Goal: Navigation & Orientation: Find specific page/section

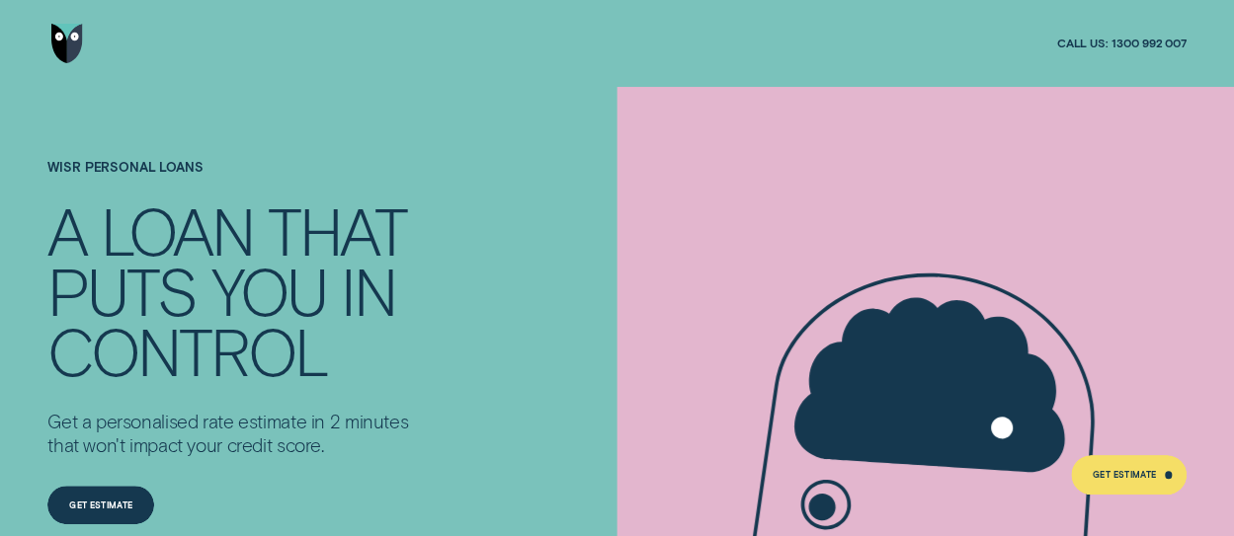
click at [54, 46] on img "Go to home page" at bounding box center [67, 43] width 33 height 39
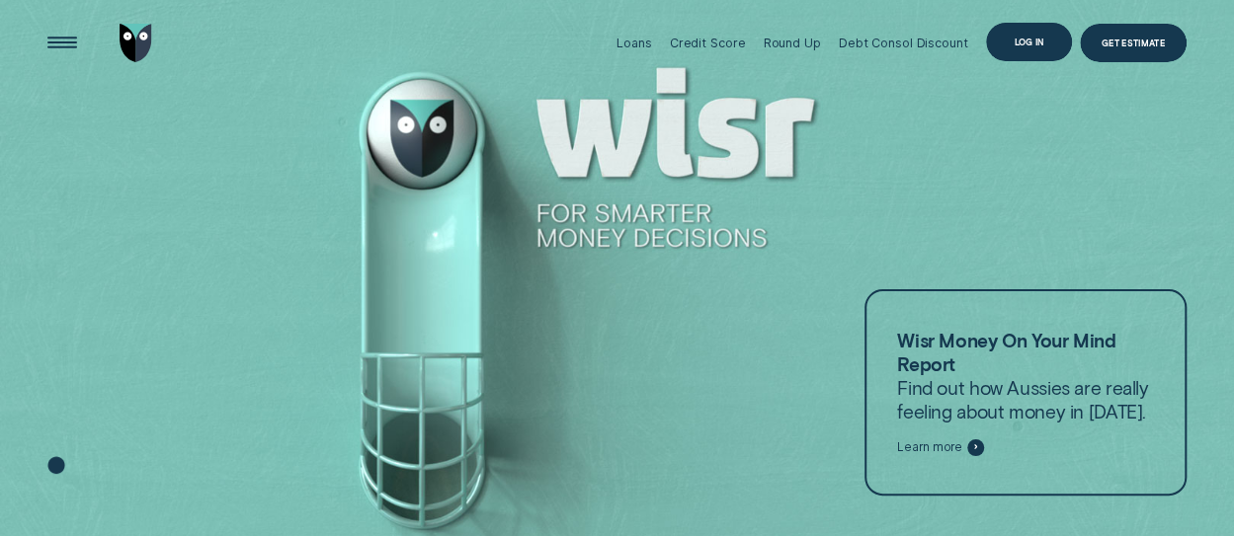
click at [1024, 39] on div "Log in" at bounding box center [1028, 43] width 30 height 8
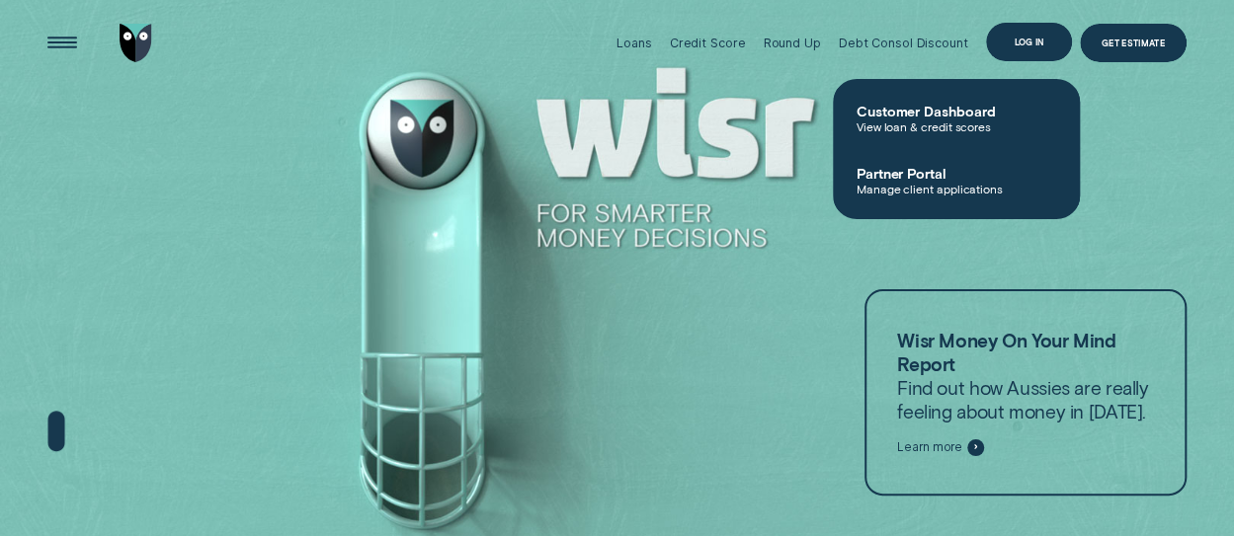
click at [1028, 48] on div "Log in" at bounding box center [1029, 42] width 87 height 39
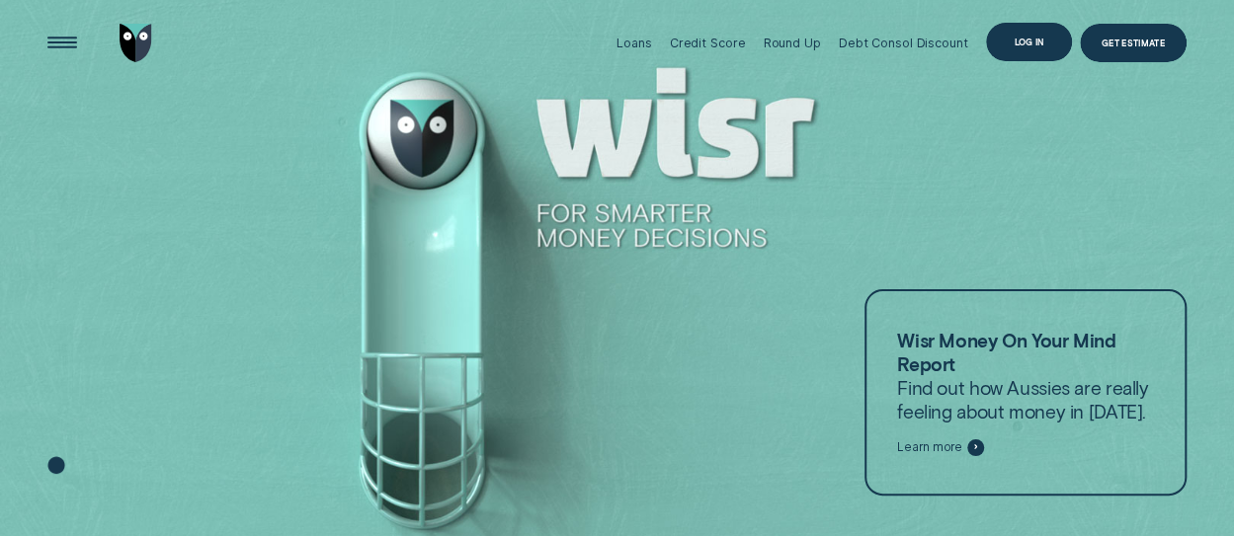
click at [1041, 49] on div "Log in" at bounding box center [1029, 42] width 87 height 39
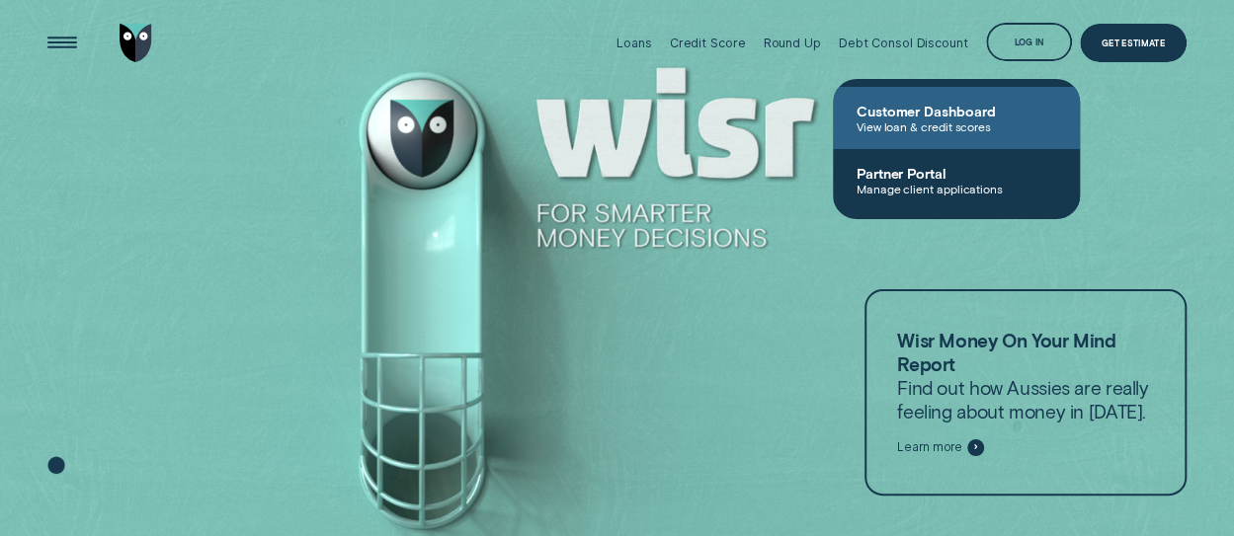
click at [975, 108] on span "Customer Dashboard" at bounding box center [955, 111] width 199 height 17
